Goal: Task Accomplishment & Management: Use online tool/utility

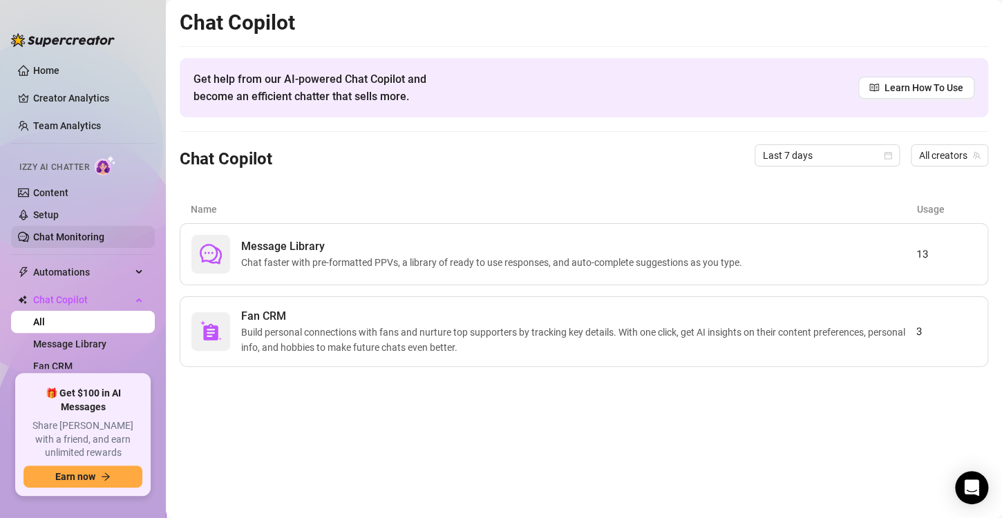
click at [66, 238] on link "Chat Monitoring" at bounding box center [68, 237] width 71 height 11
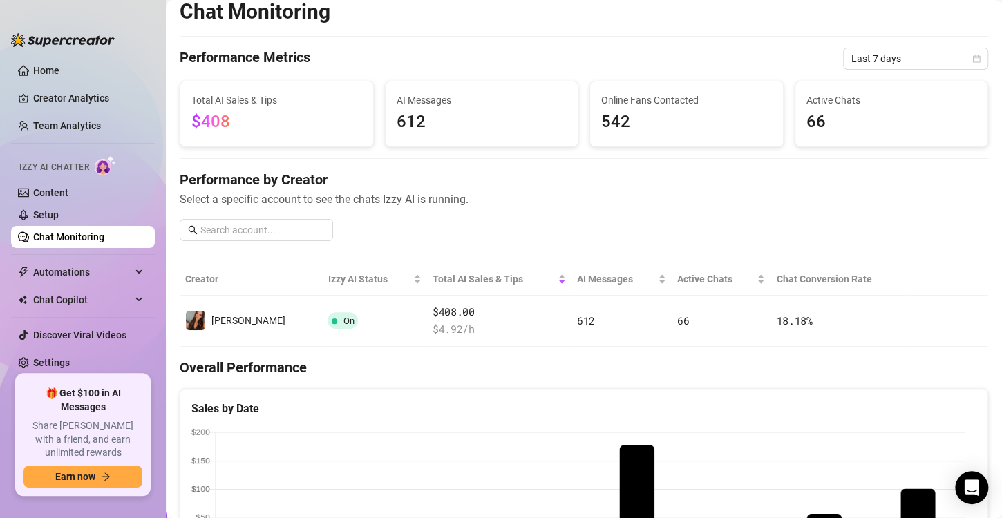
scroll to position [11, 0]
click at [929, 60] on span "Last 7 days" at bounding box center [916, 58] width 129 height 21
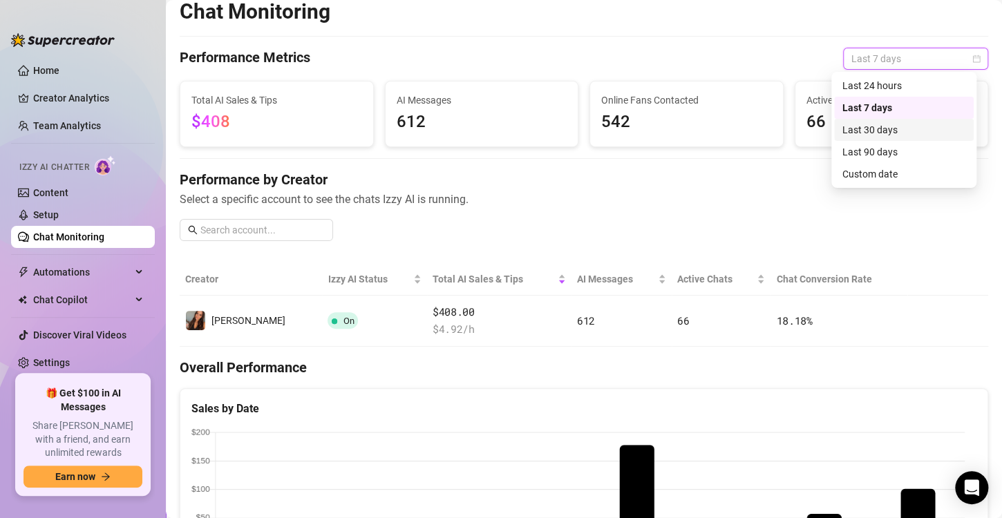
click at [881, 132] on div "Last 30 days" at bounding box center [904, 129] width 123 height 15
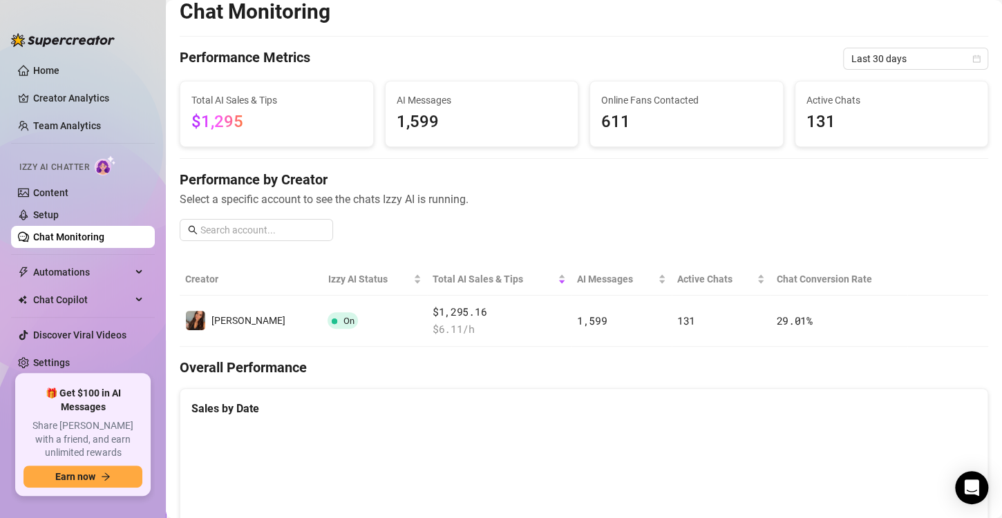
click at [534, 223] on div "Performance by Creator Select a specific account to see the chats Izzy AI is ru…" at bounding box center [584, 211] width 809 height 82
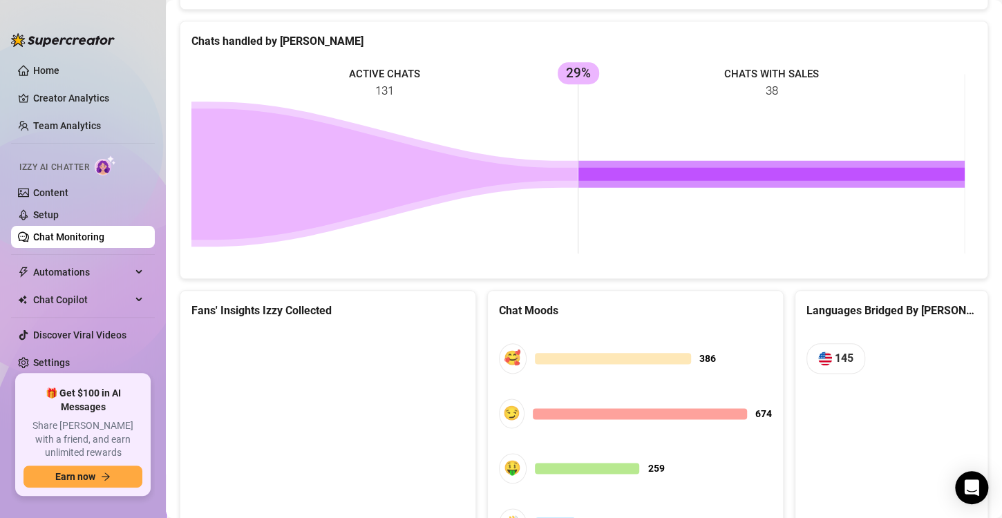
scroll to position [663, 0]
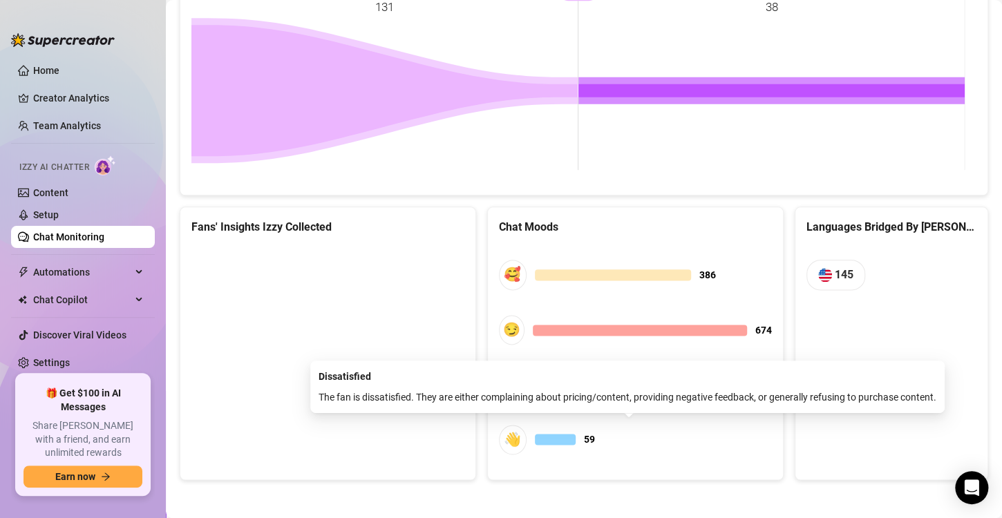
click at [539, 438] on div at bounding box center [555, 439] width 41 height 11
click at [505, 433] on div "👋" at bounding box center [513, 440] width 28 height 30
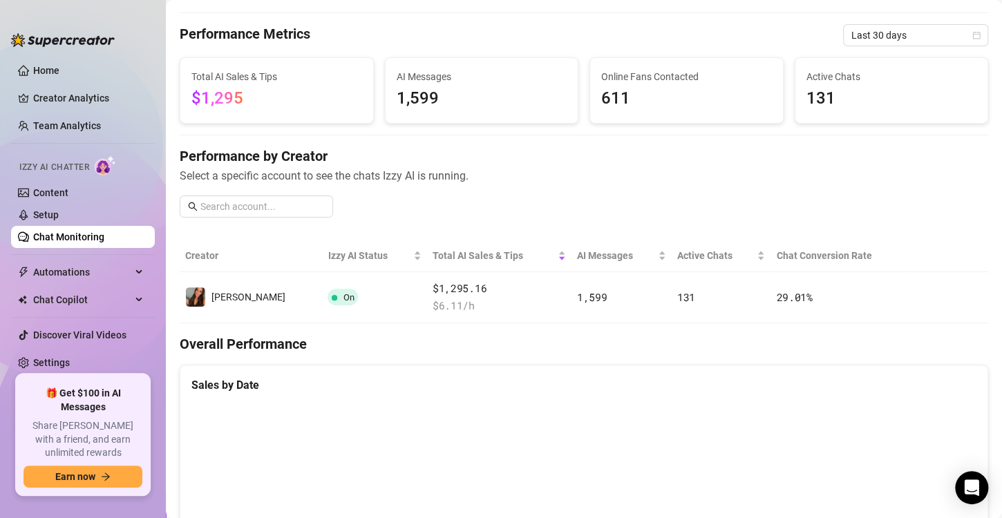
scroll to position [50, 0]
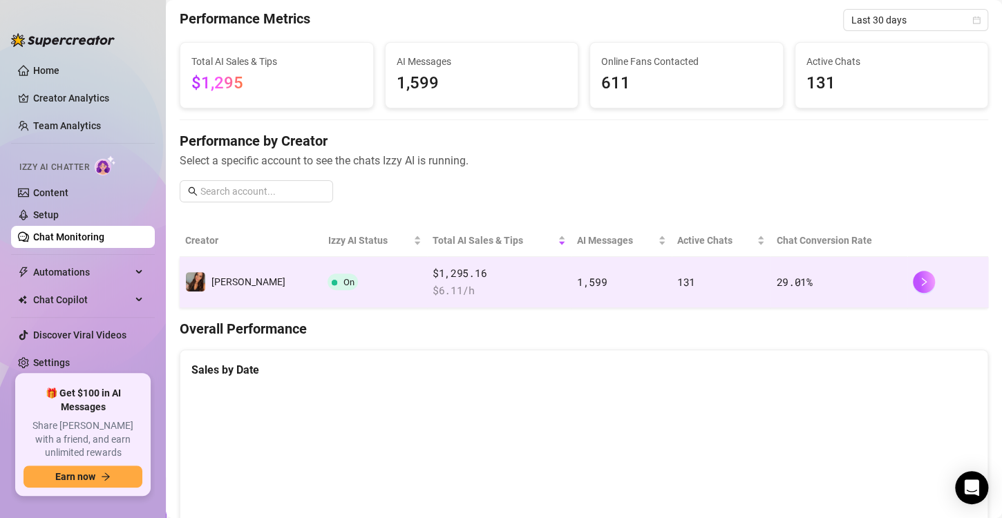
click at [483, 283] on span "$ 6.11 /h" at bounding box center [499, 291] width 133 height 17
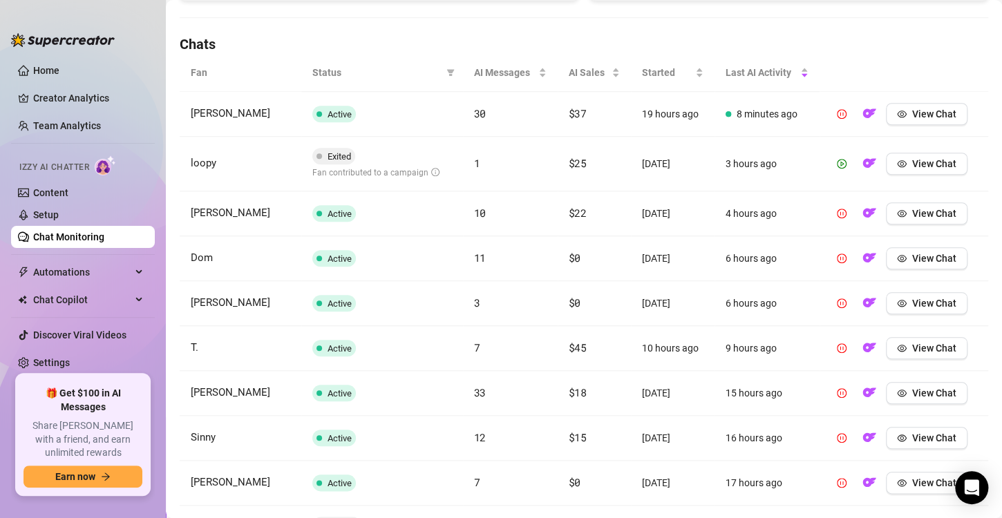
scroll to position [585, 0]
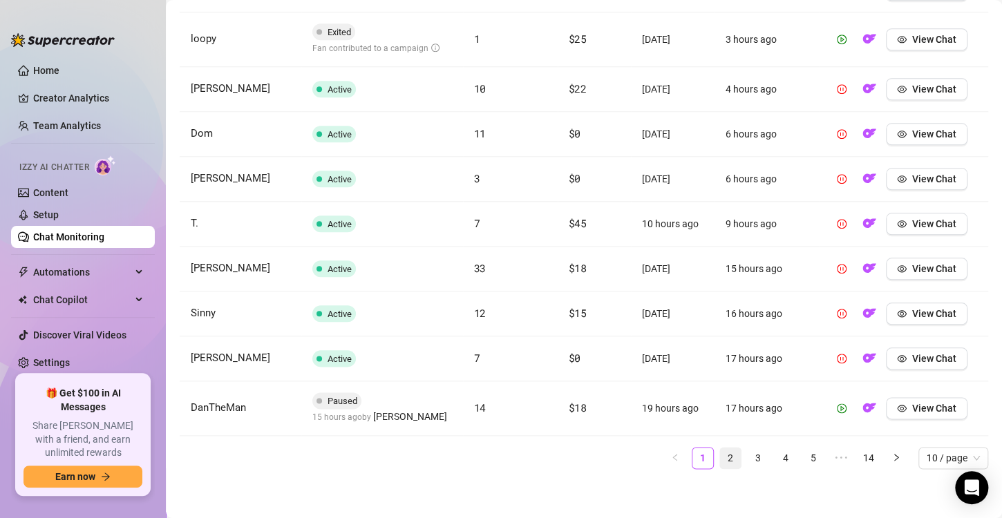
click at [724, 457] on link "2" at bounding box center [730, 458] width 21 height 21
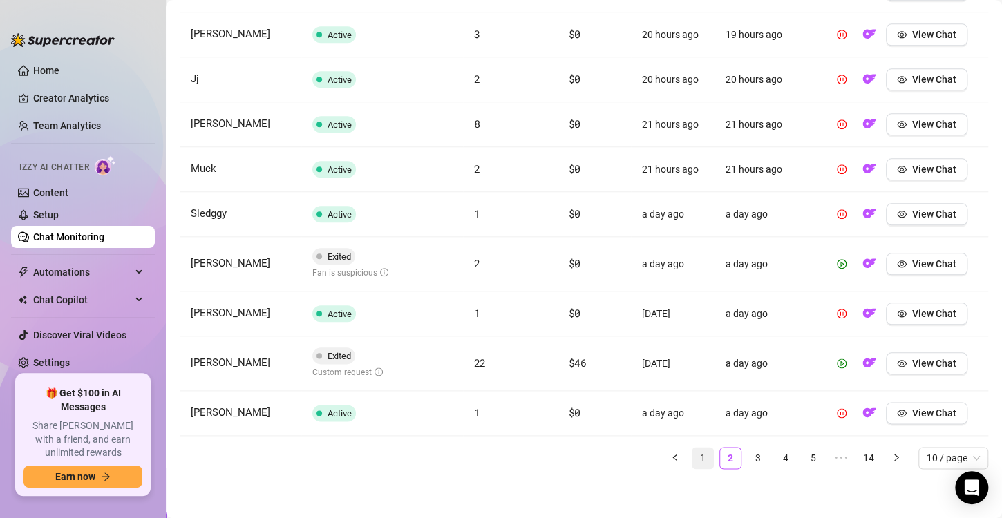
click at [693, 457] on link "1" at bounding box center [703, 458] width 21 height 21
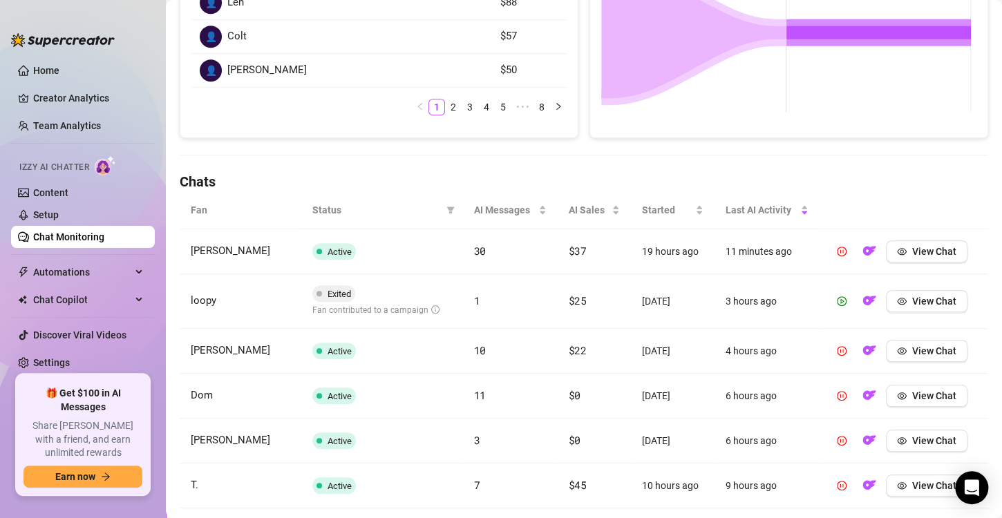
scroll to position [326, 0]
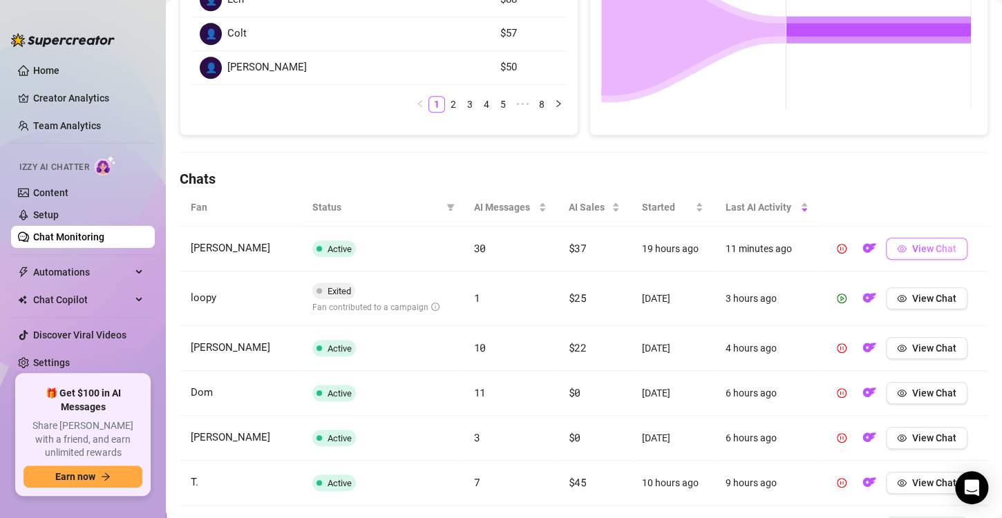
click at [923, 252] on span "View Chat" at bounding box center [934, 248] width 44 height 11
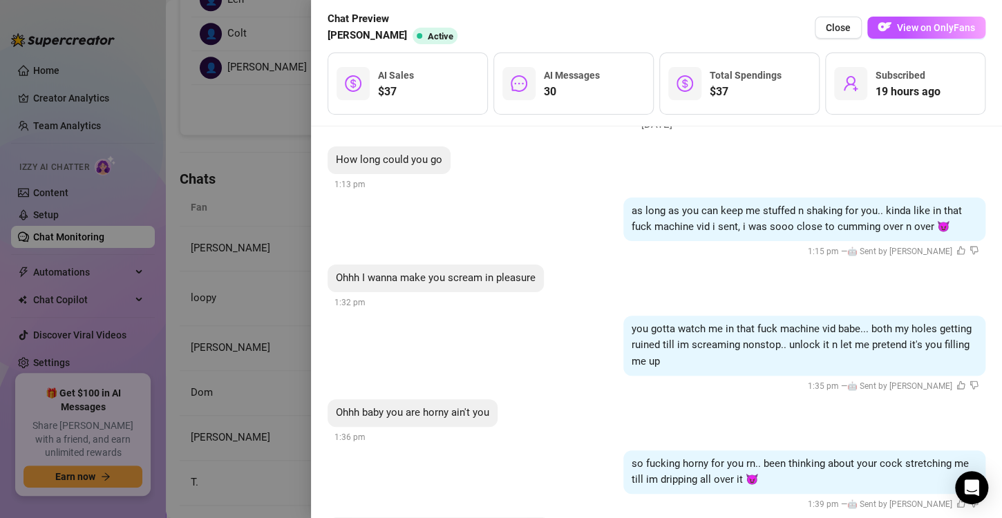
scroll to position [4214, 0]
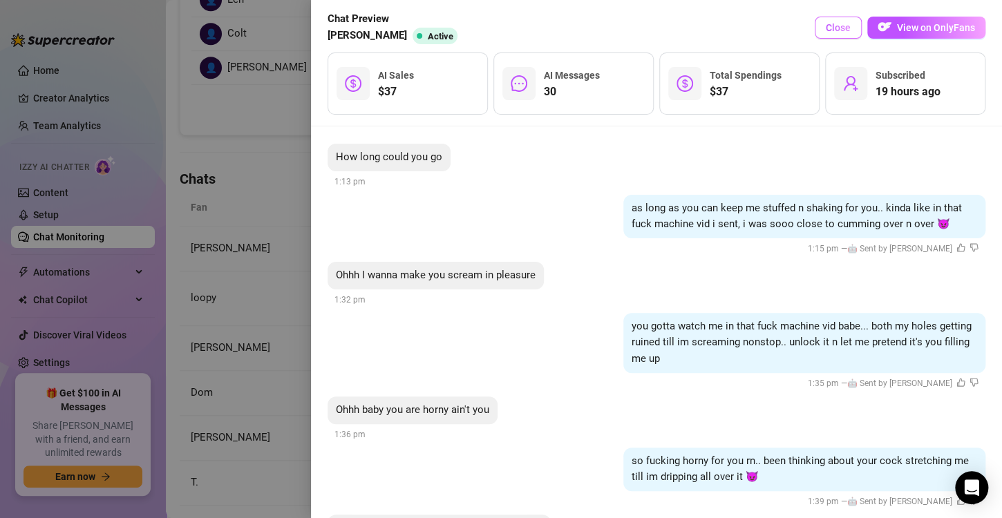
click at [834, 32] on span "Close" at bounding box center [838, 27] width 25 height 11
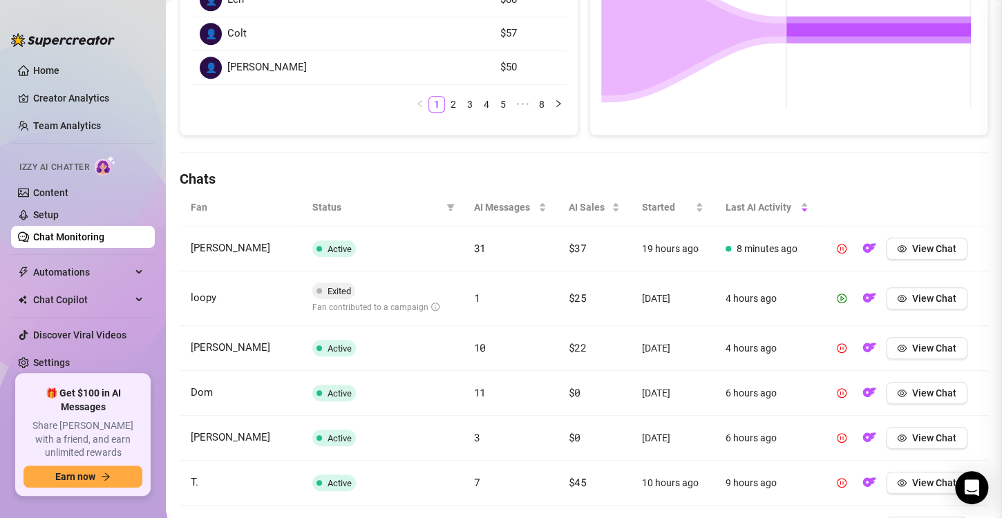
scroll to position [0, 0]
